Goal: Find specific page/section: Find specific page/section

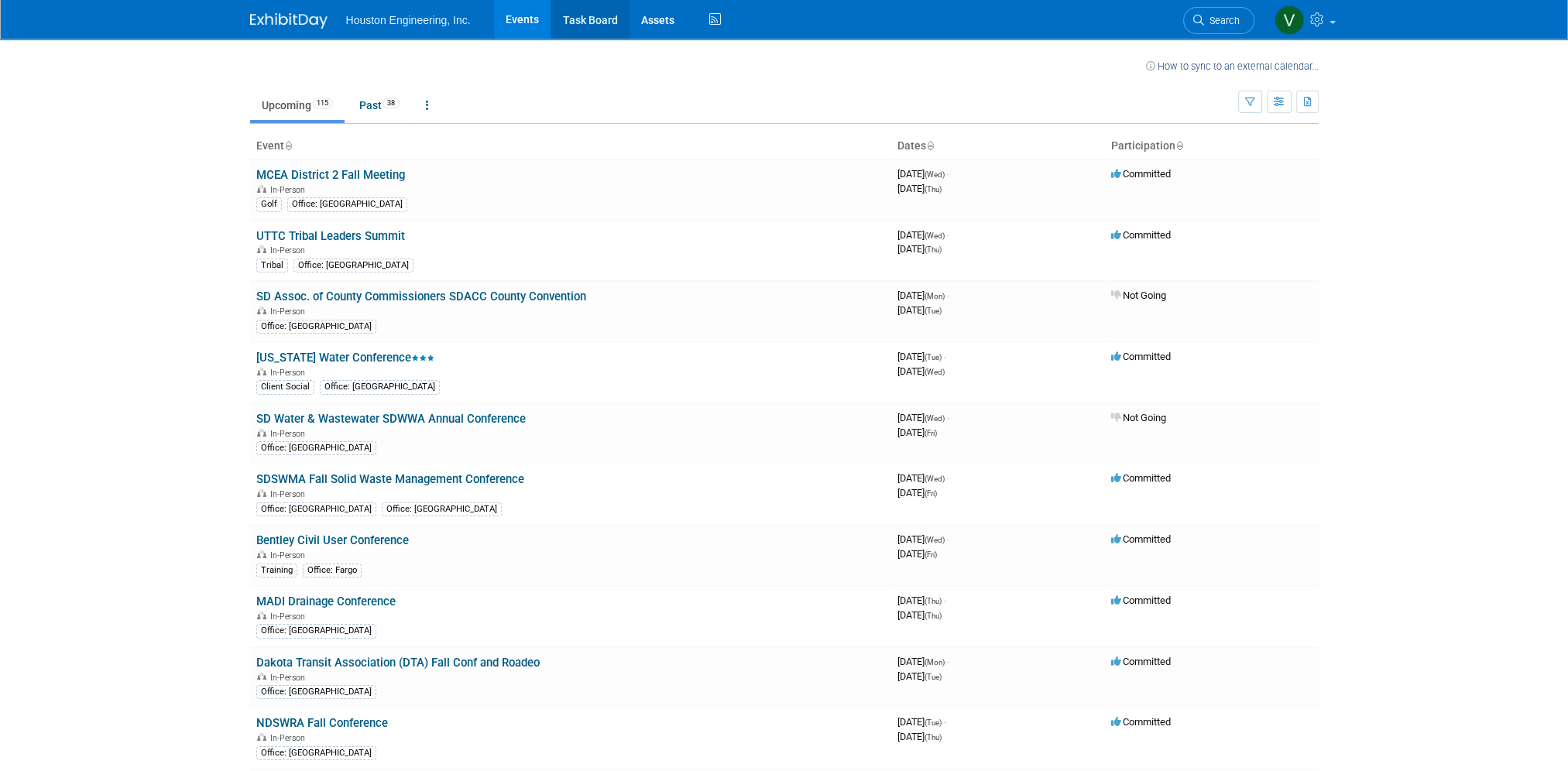
click at [598, 20] on link "Task Board" at bounding box center [590, 19] width 78 height 39
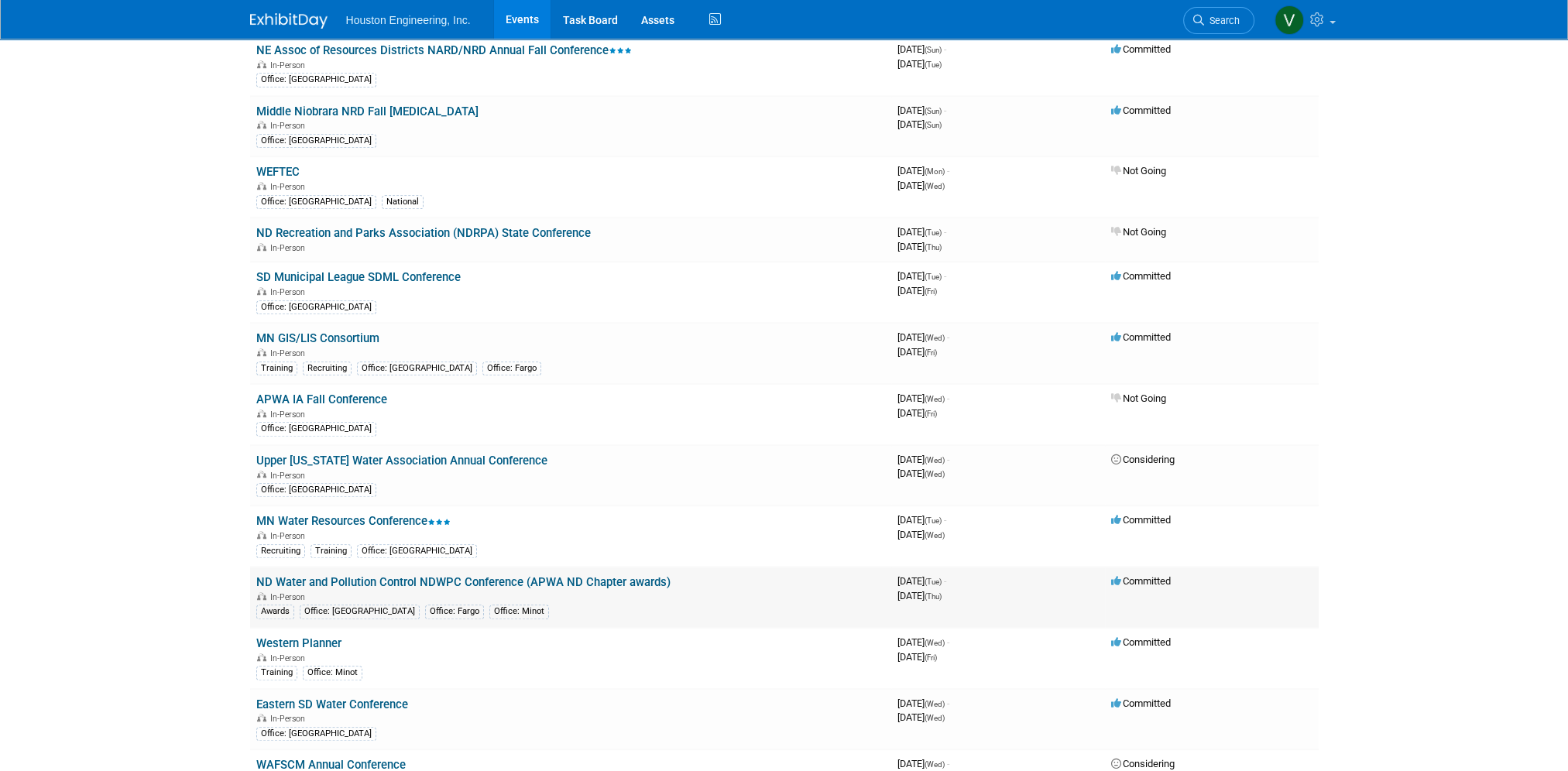
scroll to position [1393, 0]
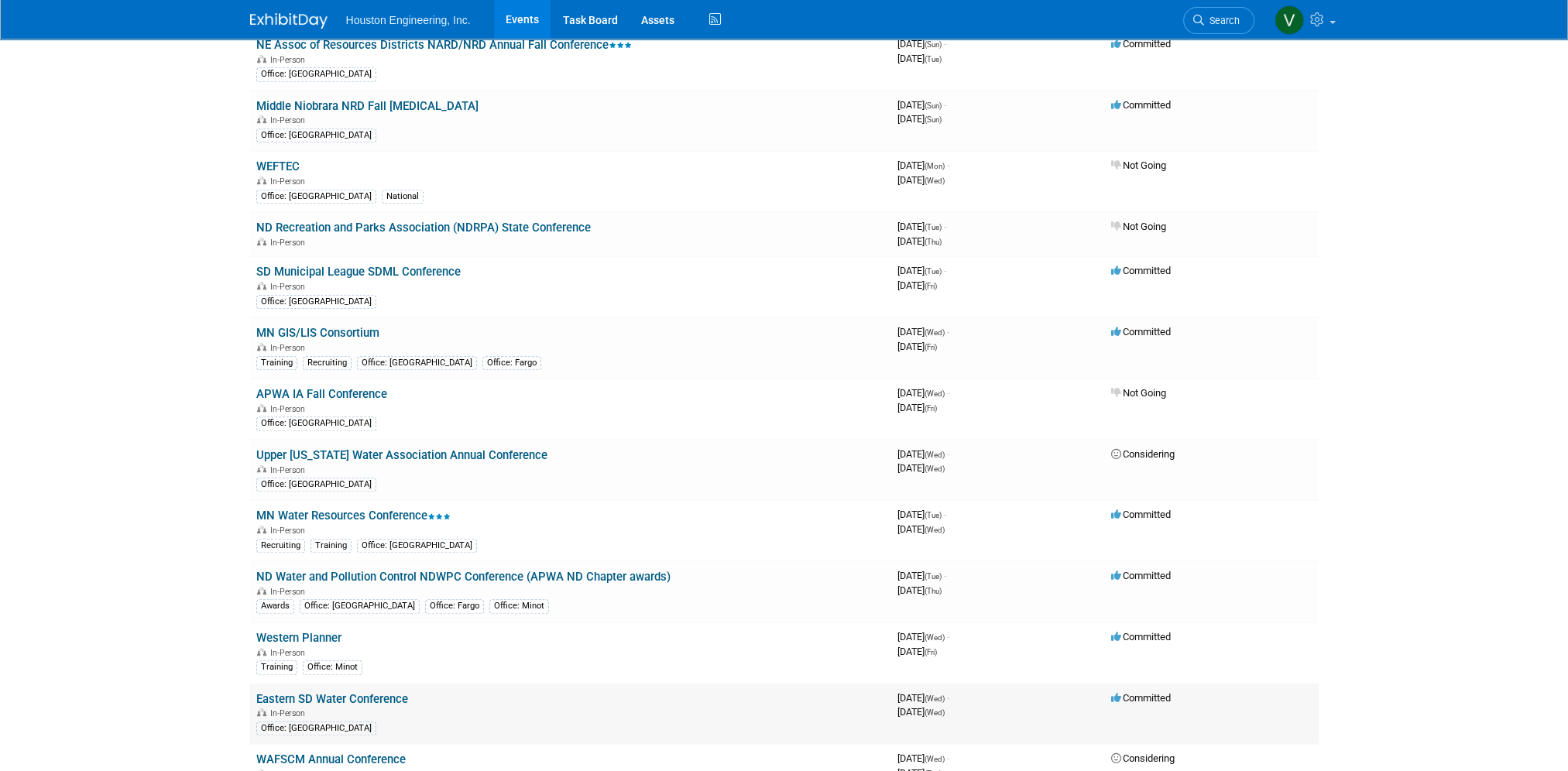
click at [698, 684] on td "Eastern SD Water Conference In-Person Office: [GEOGRAPHIC_DATA]" at bounding box center [571, 714] width 641 height 61
click at [661, 706] on div "In-Person" at bounding box center [570, 713] width 628 height 13
click at [371, 692] on link "Eastern SD Water Conference" at bounding box center [331, 699] width 152 height 14
